Goal: Information Seeking & Learning: Understand process/instructions

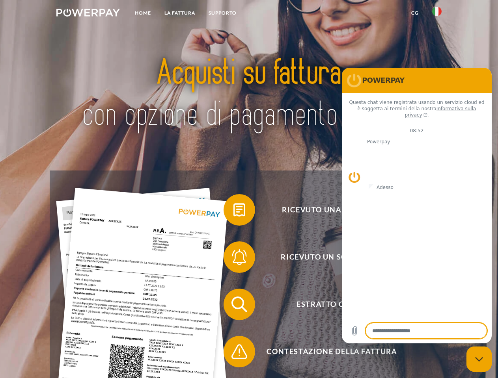
click at [88, 14] on img at bounding box center [87, 13] width 63 height 8
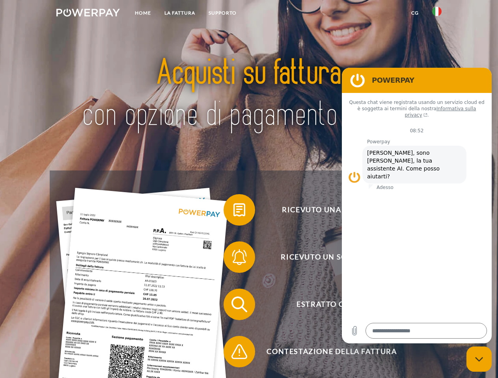
click at [437, 14] on img at bounding box center [436, 11] width 9 height 9
click at [415, 13] on link "CG" at bounding box center [414, 13] width 21 height 14
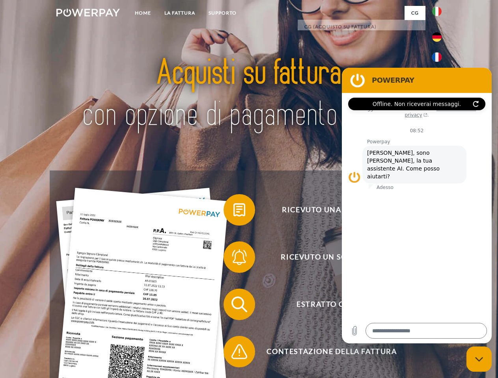
click at [233, 212] on span at bounding box center [227, 209] width 39 height 39
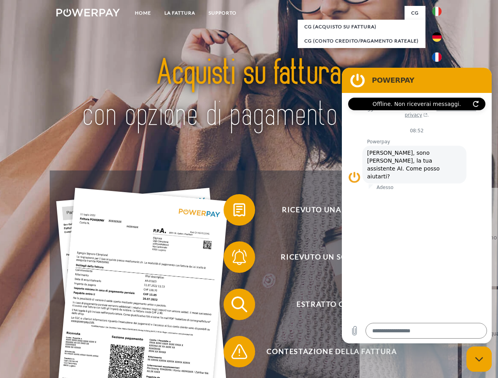
click at [233, 259] on div "Ricevuto una fattura? Ricevuto un sollecito? Estratto conto indietro" at bounding box center [249, 328] width 398 height 315
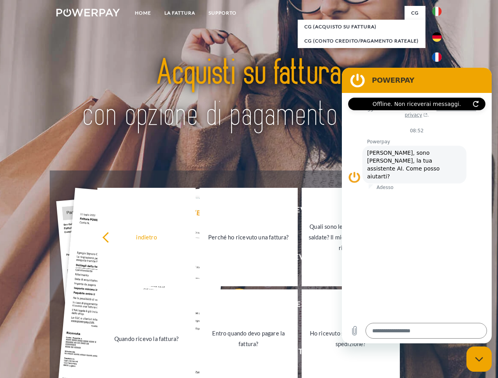
click at [233, 306] on link "Entro quando devo pagare la fattura?" at bounding box center [248, 339] width 98 height 99
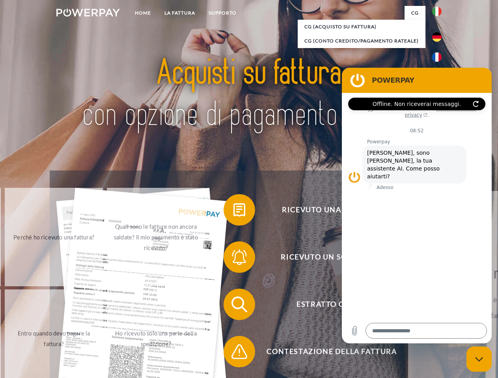
click at [233, 354] on span at bounding box center [227, 351] width 39 height 39
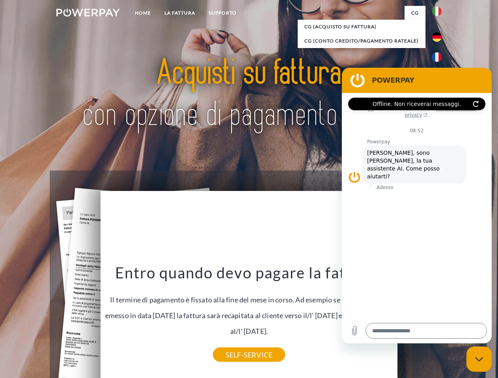
click at [479, 360] on icon "Chiudi la finestra di messaggistica" at bounding box center [479, 359] width 8 height 5
type textarea "*"
